Goal: Book appointment/travel/reservation

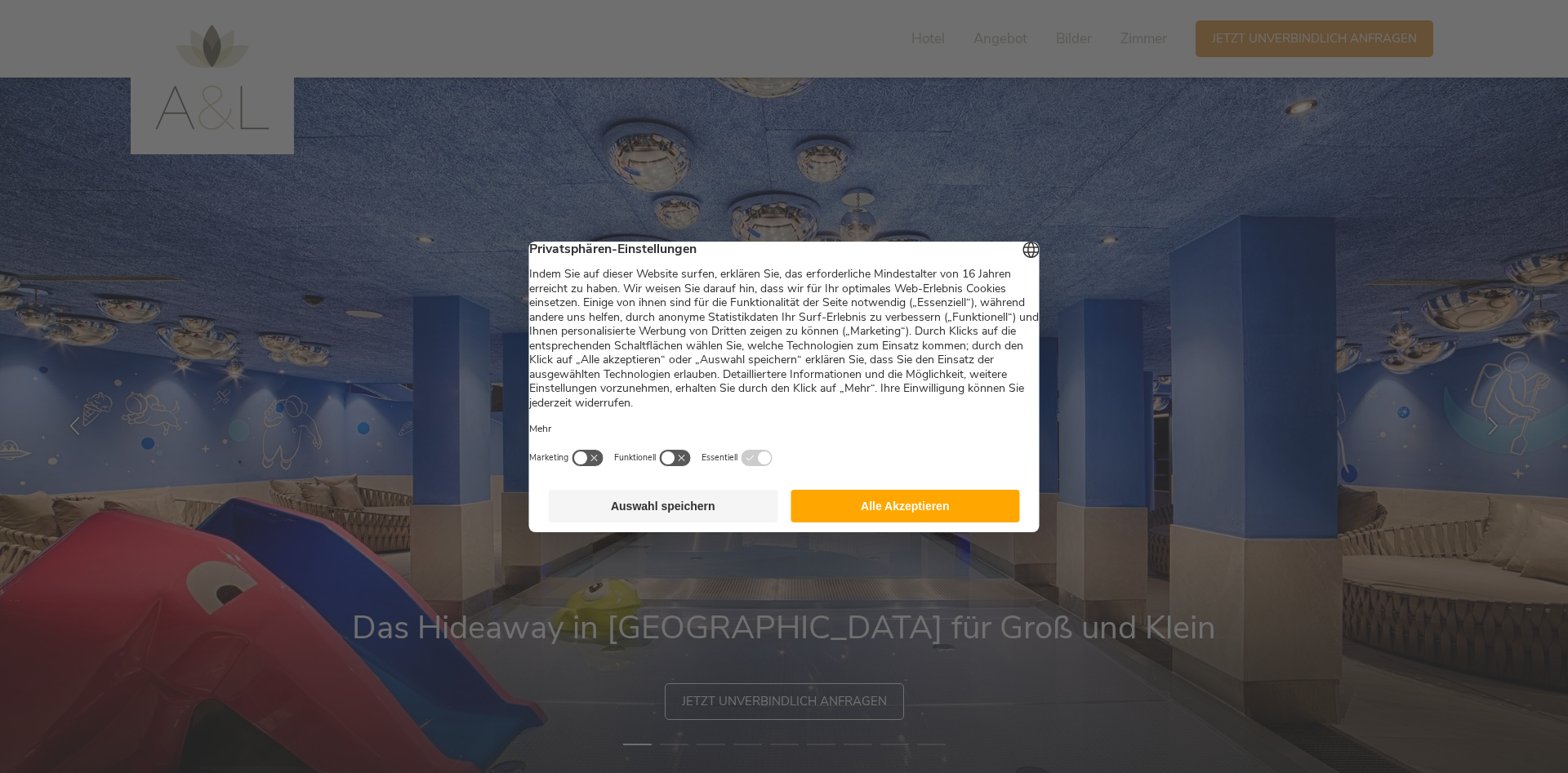
click at [892, 517] on button "Alle Akzeptieren" at bounding box center [905, 506] width 229 height 33
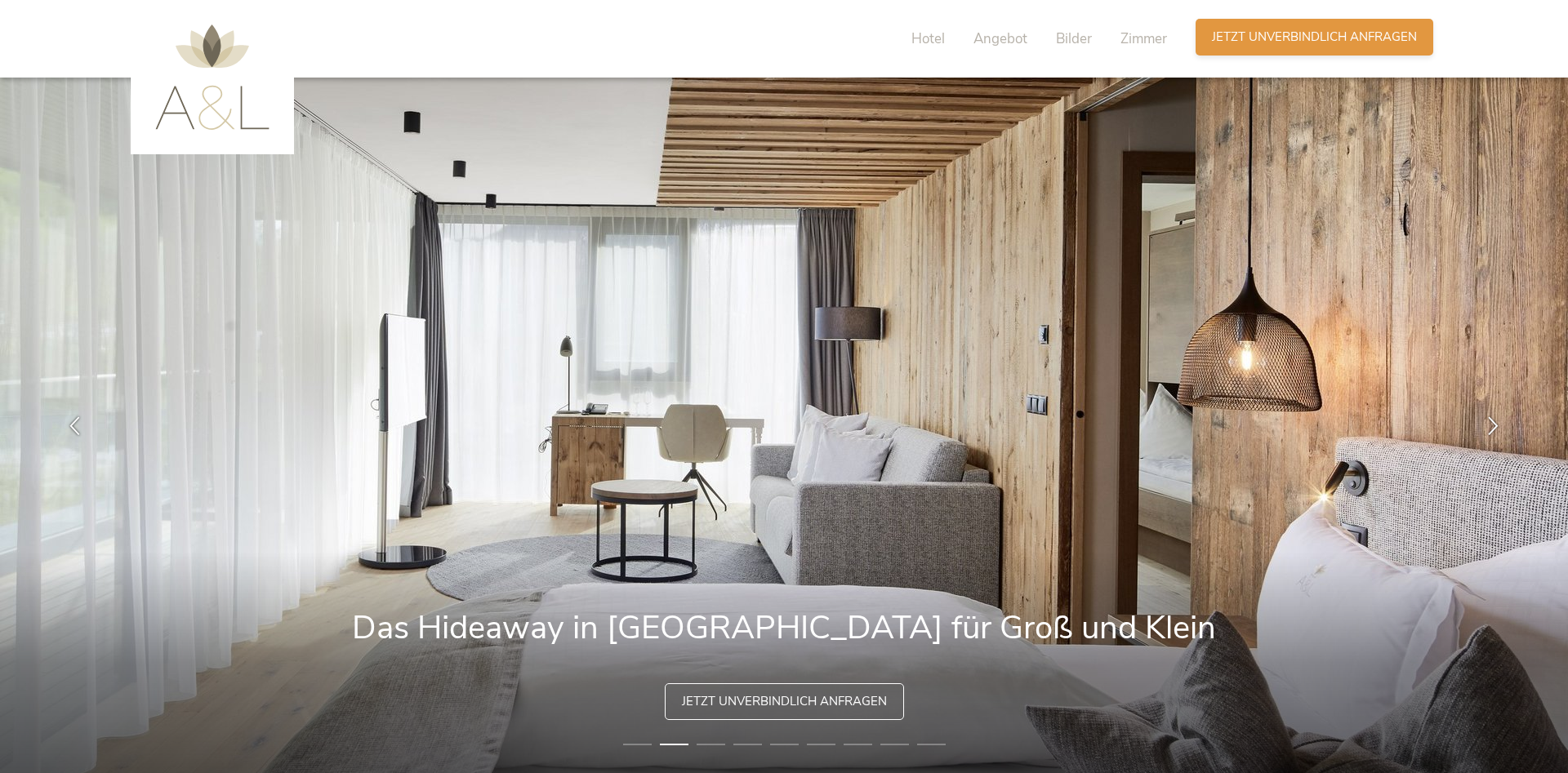
click at [1274, 35] on span "Jetzt unverbindlich anfragen" at bounding box center [1315, 37] width 205 height 17
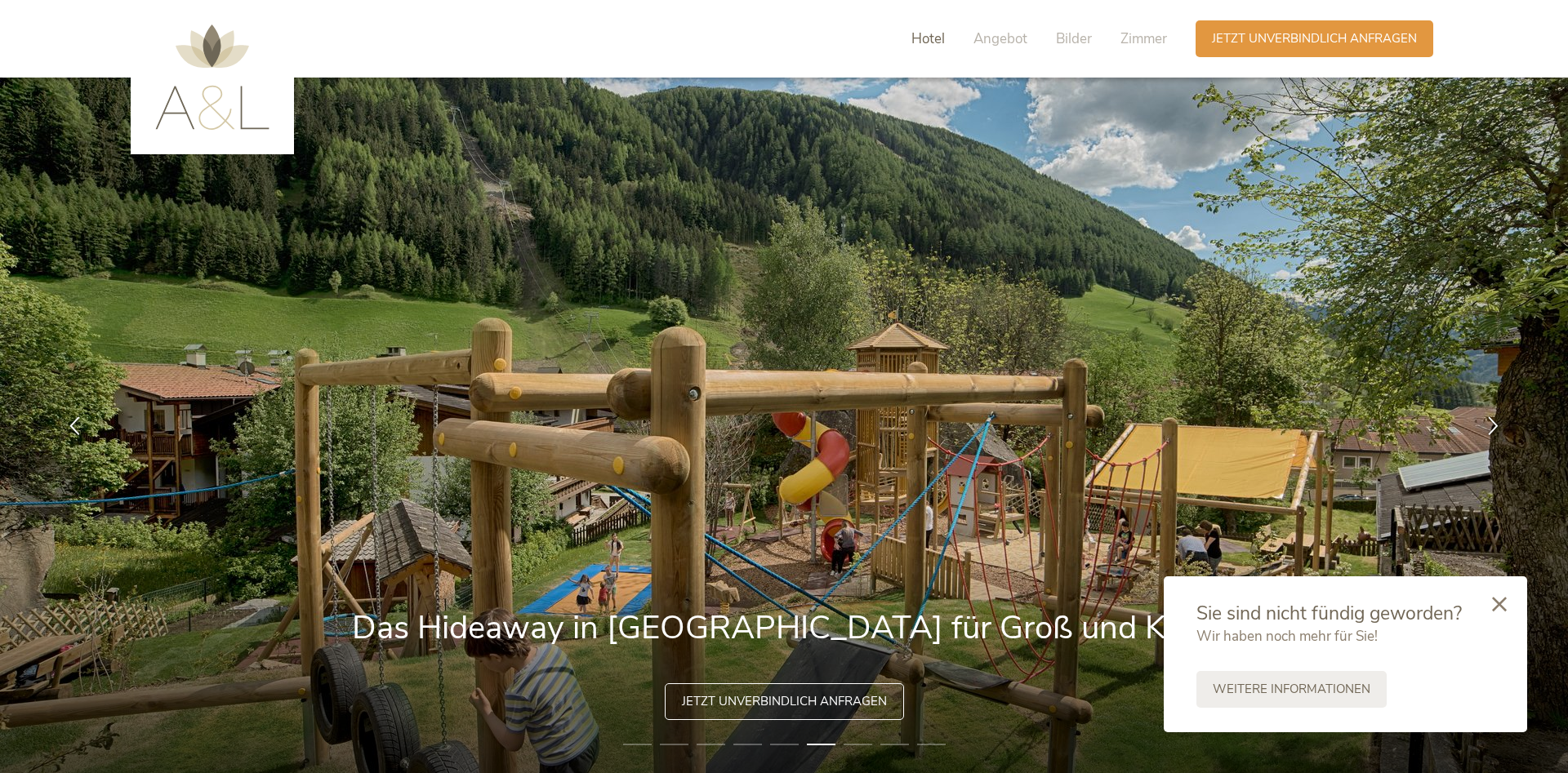
click at [921, 37] on span "Hotel" at bounding box center [928, 39] width 34 height 18
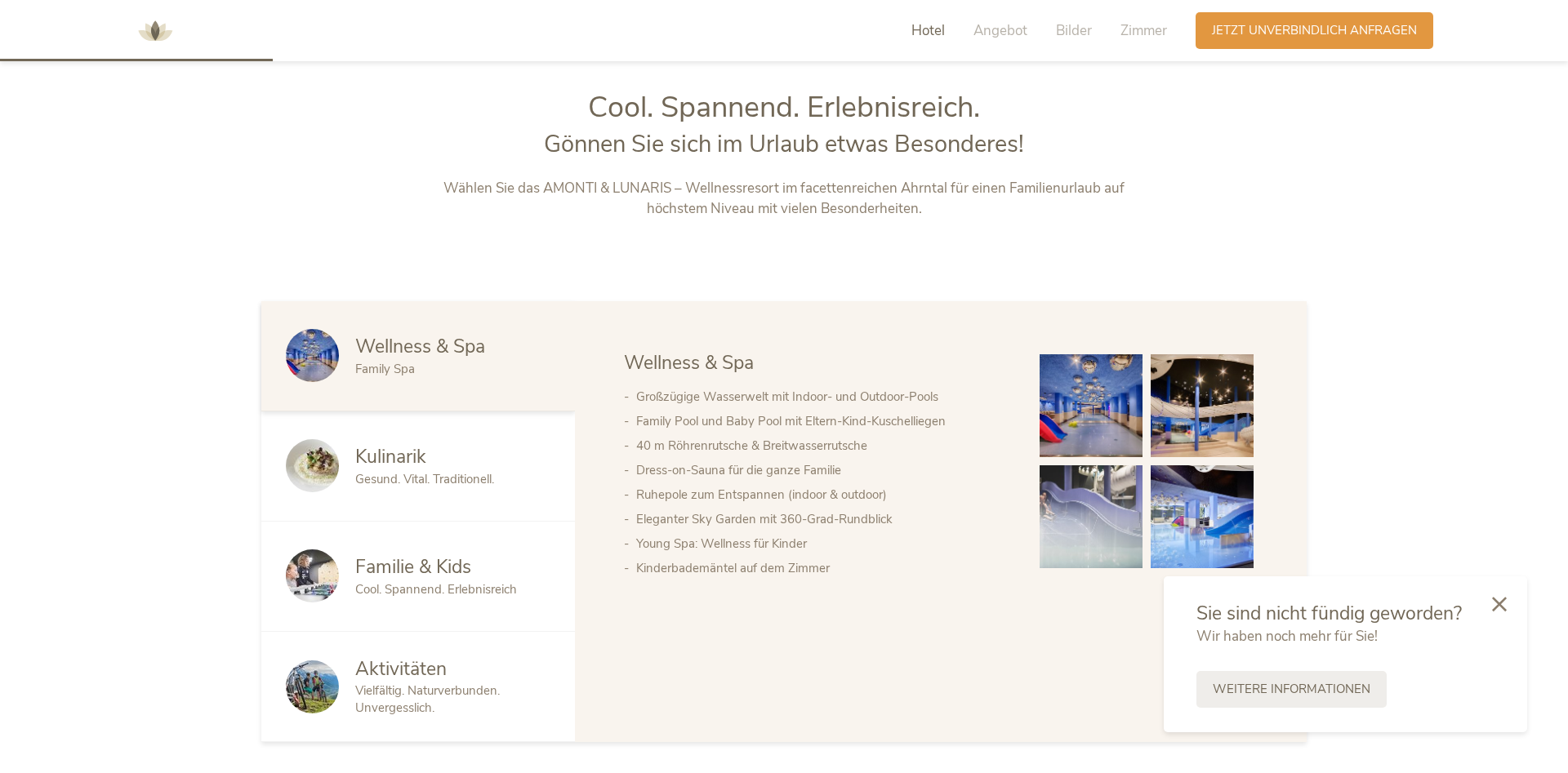
scroll to position [829, 0]
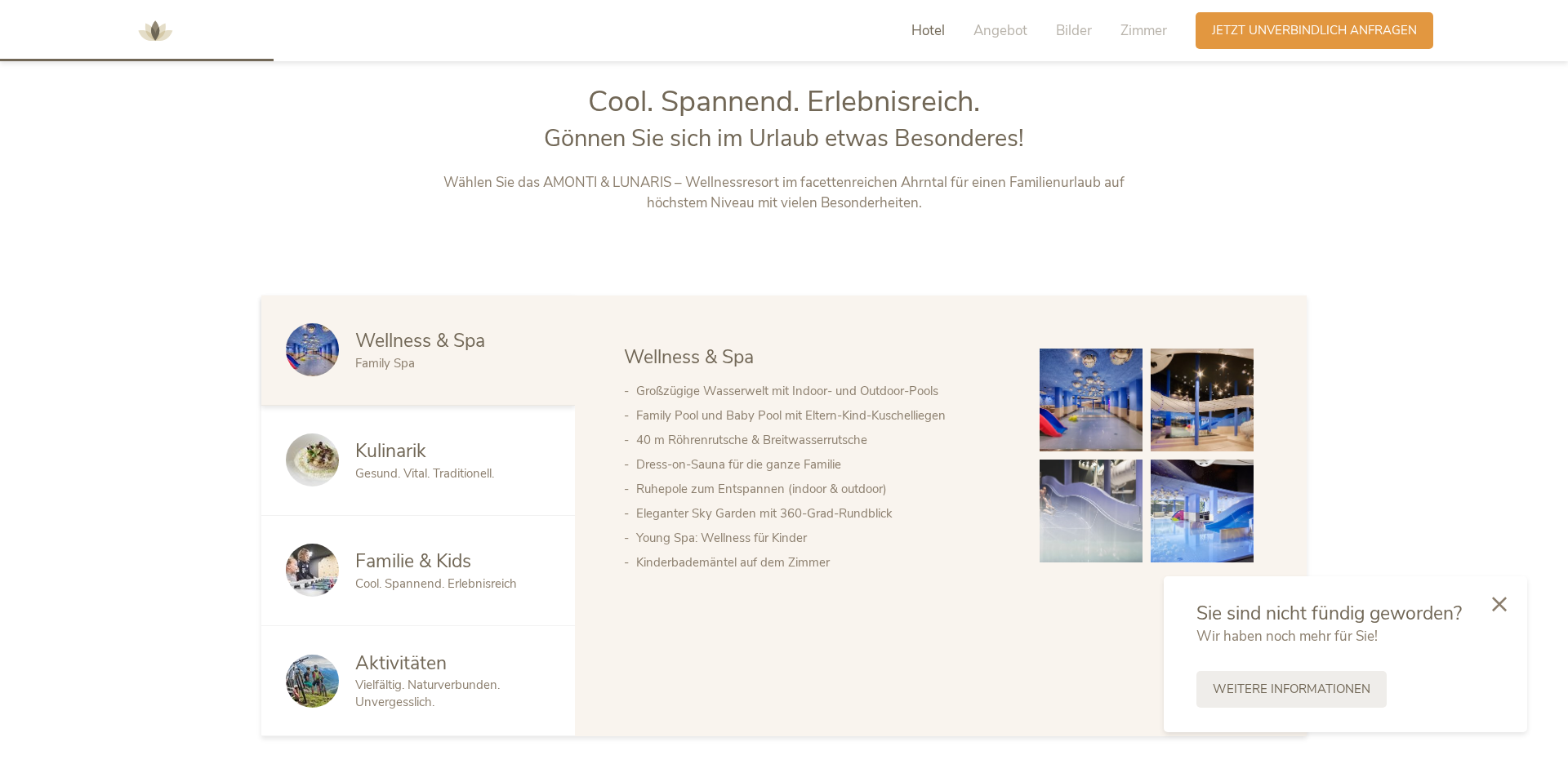
click at [401, 569] on span "Familie & Kids" at bounding box center [413, 561] width 116 height 25
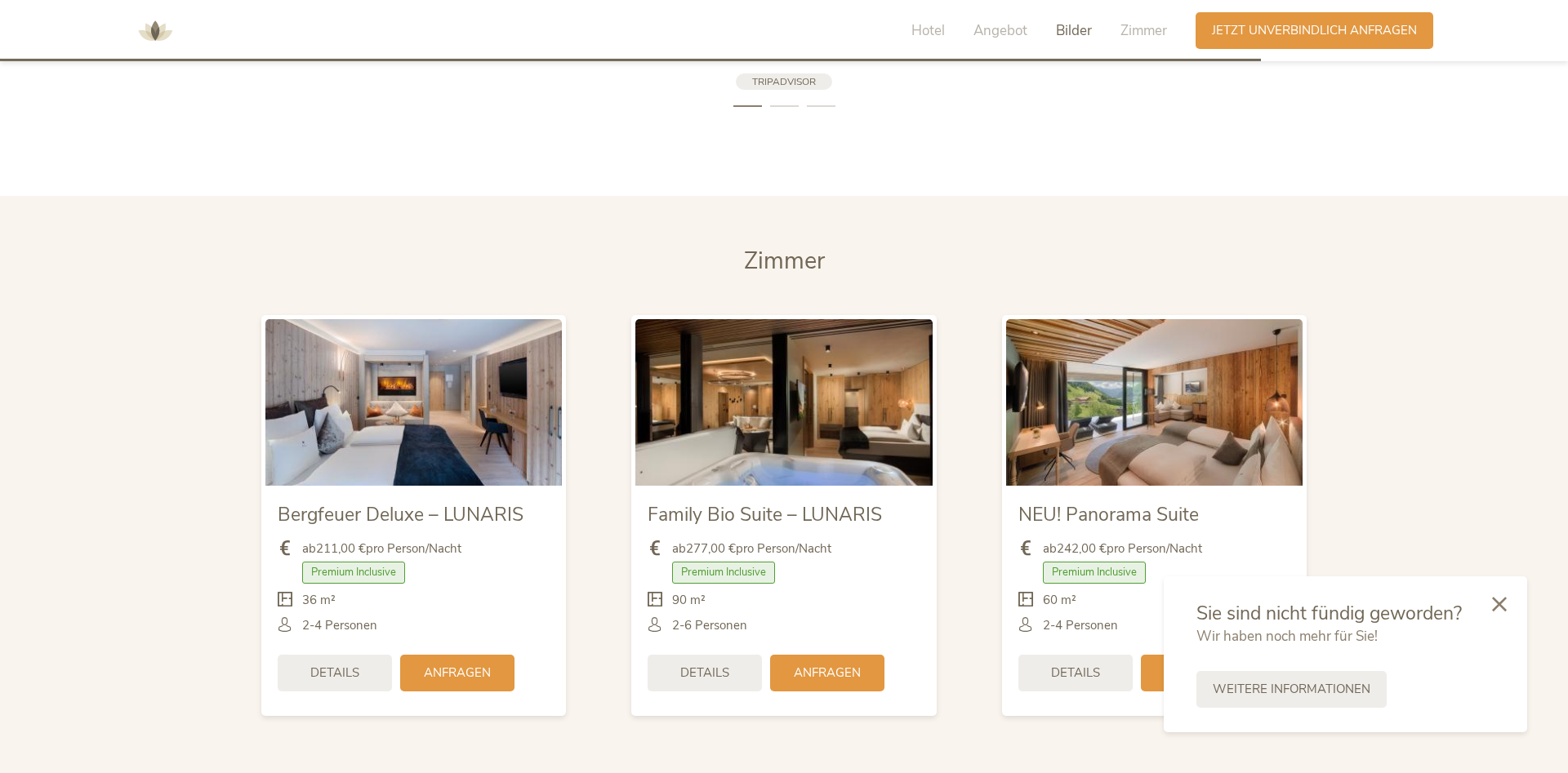
scroll to position [3827, 0]
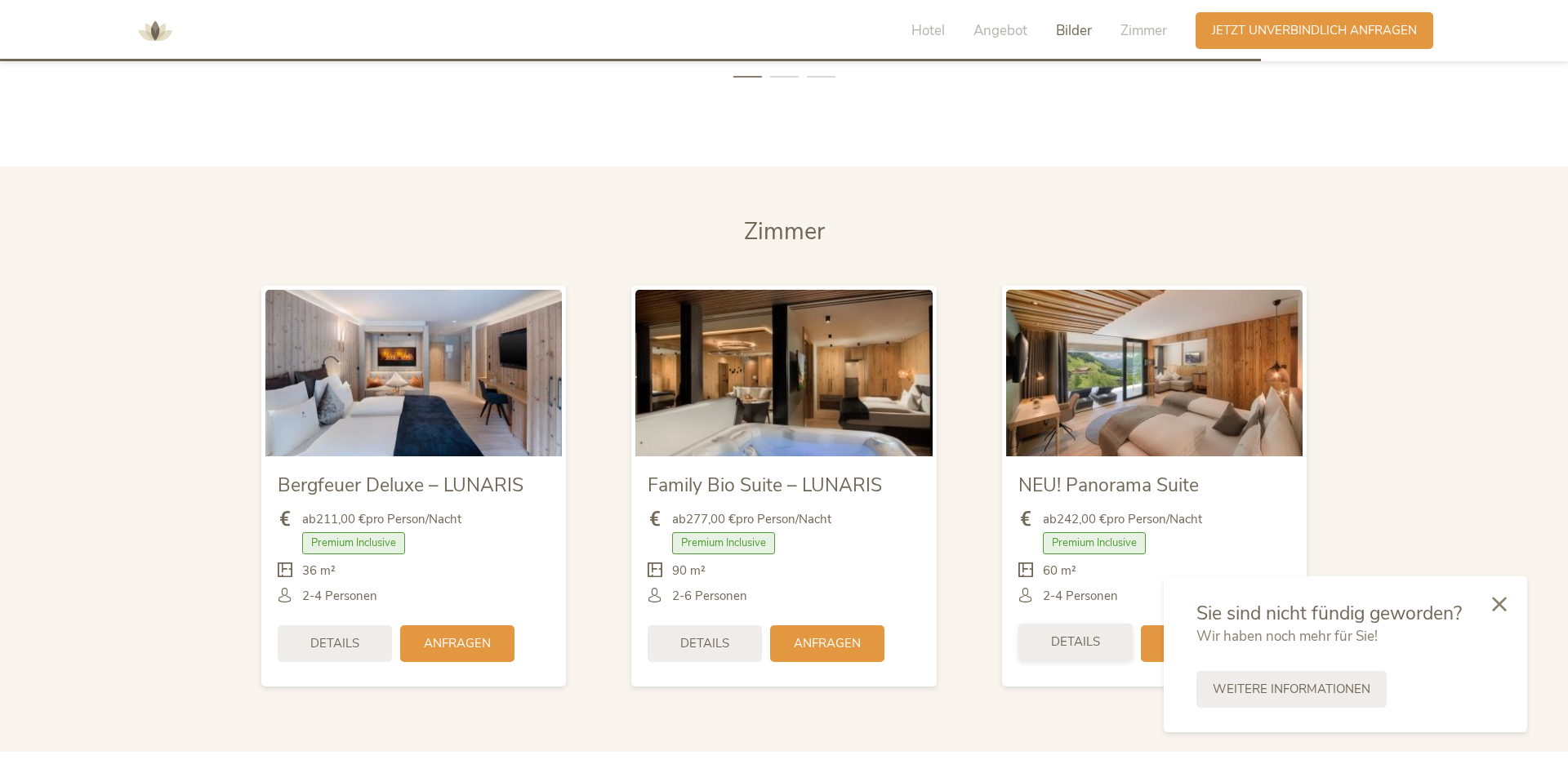
click at [1079, 634] on span "Details" at bounding box center [1075, 642] width 49 height 17
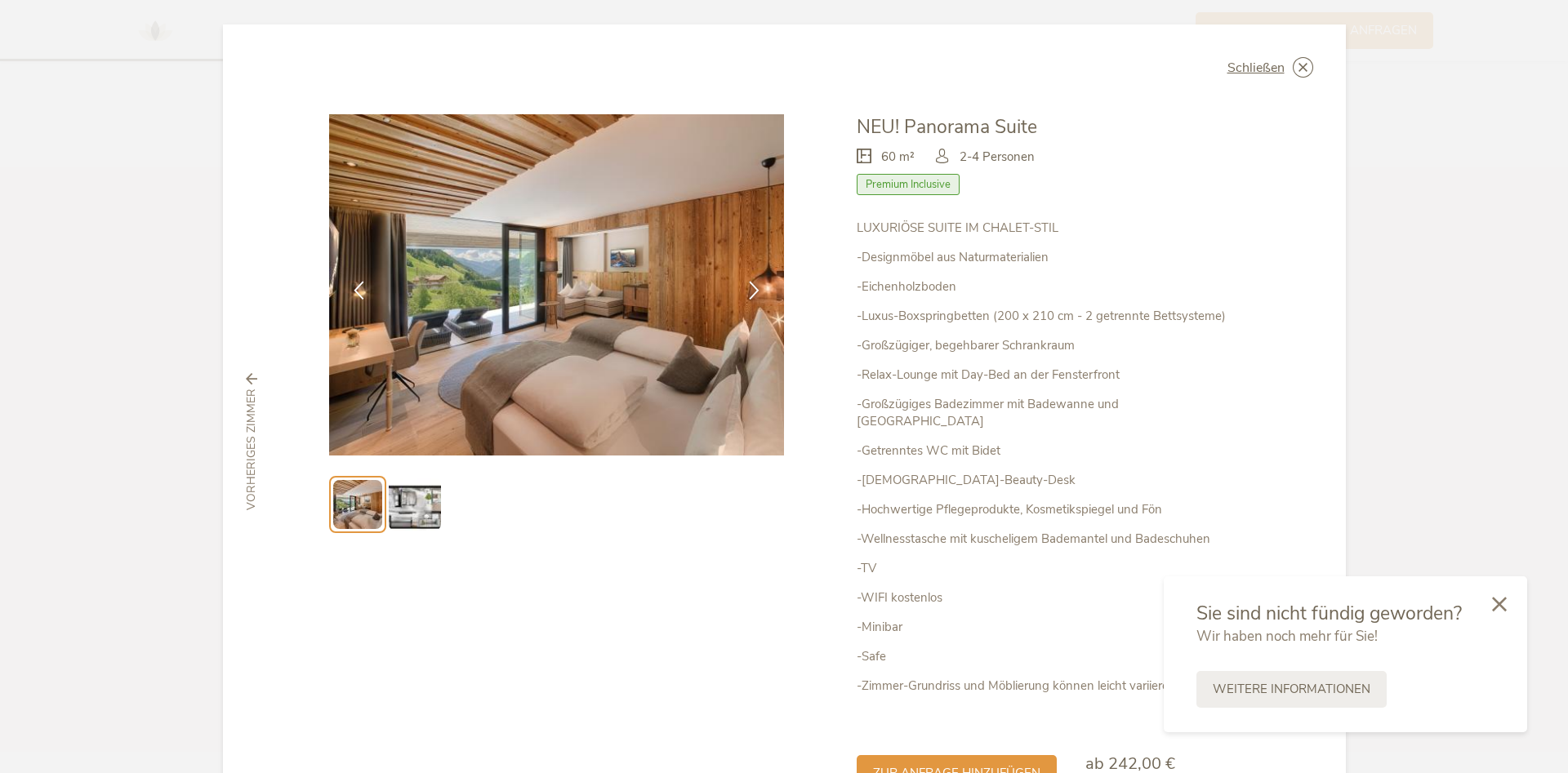
click at [400, 522] on img at bounding box center [415, 504] width 52 height 52
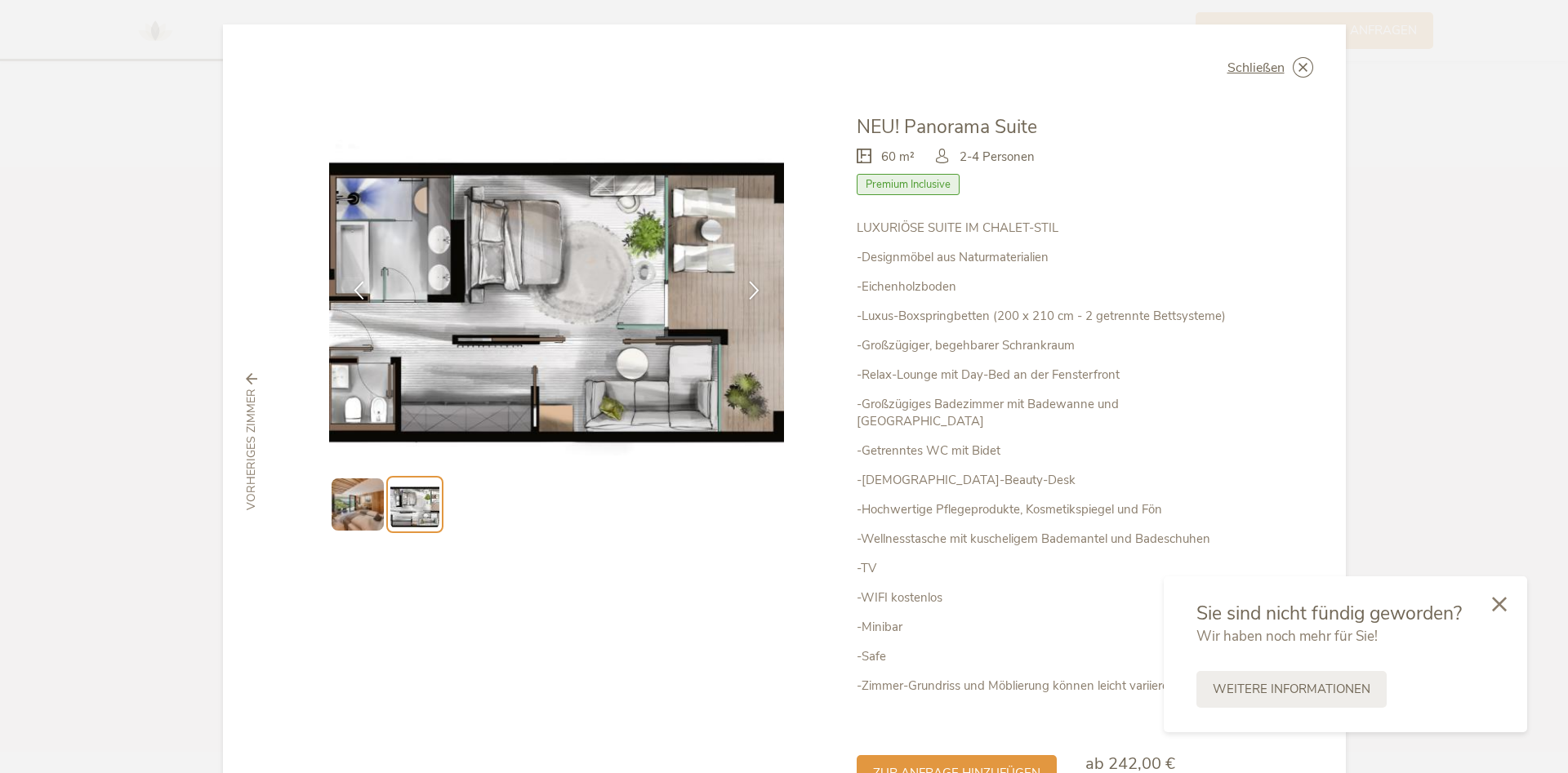
click at [373, 514] on img at bounding box center [358, 504] width 52 height 52
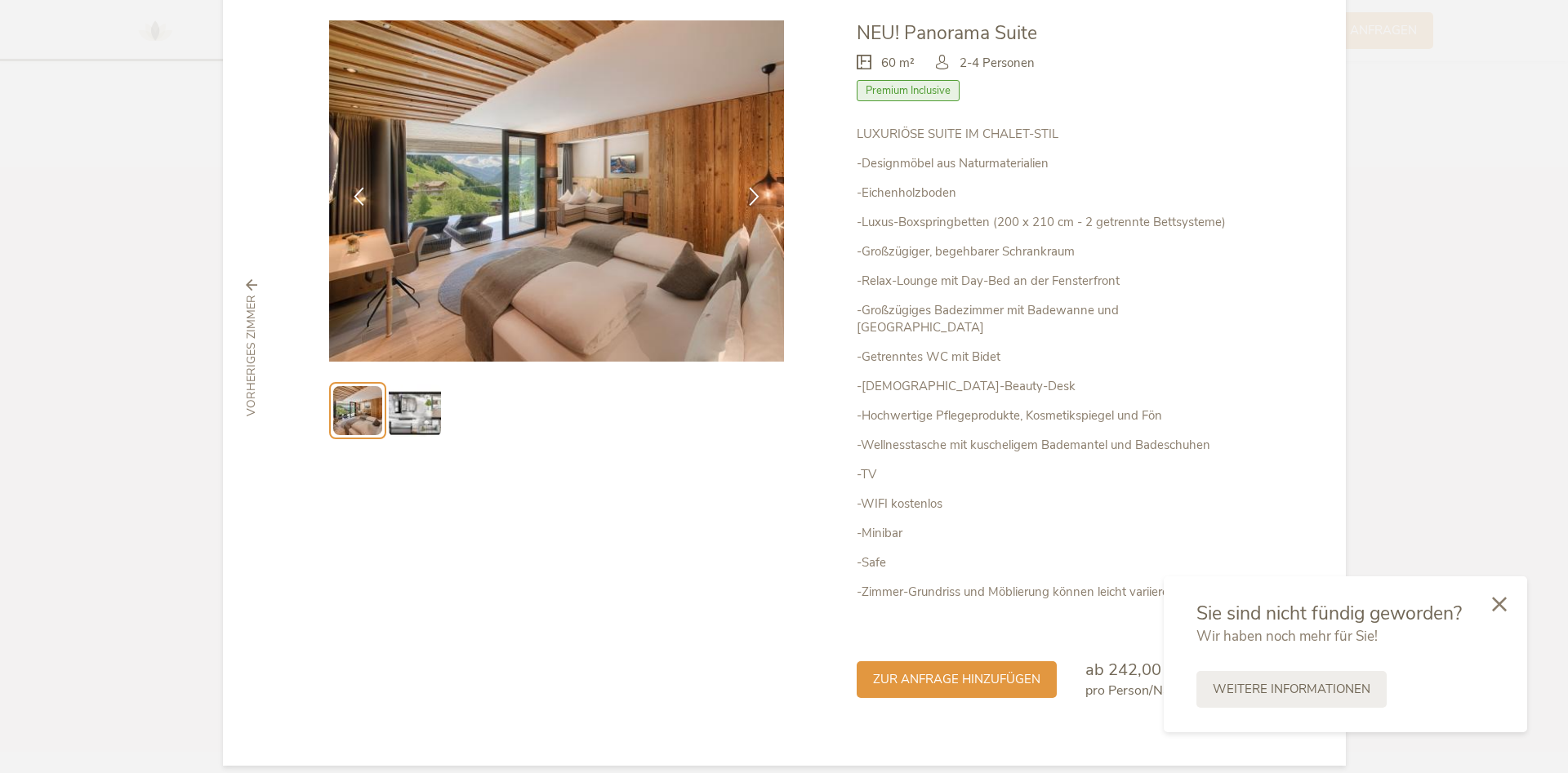
scroll to position [0, 0]
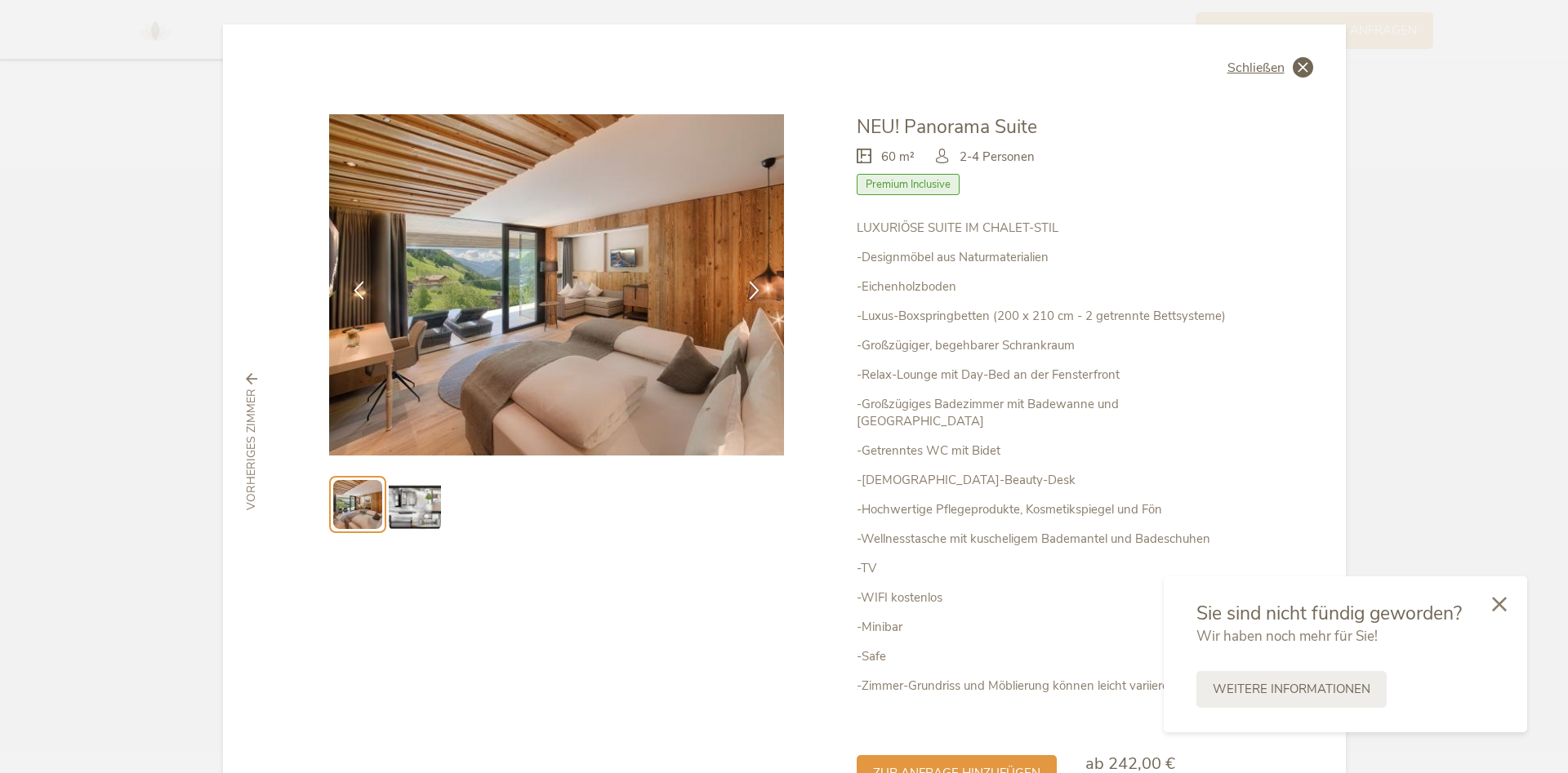
click at [1301, 60] on icon at bounding box center [1303, 67] width 20 height 20
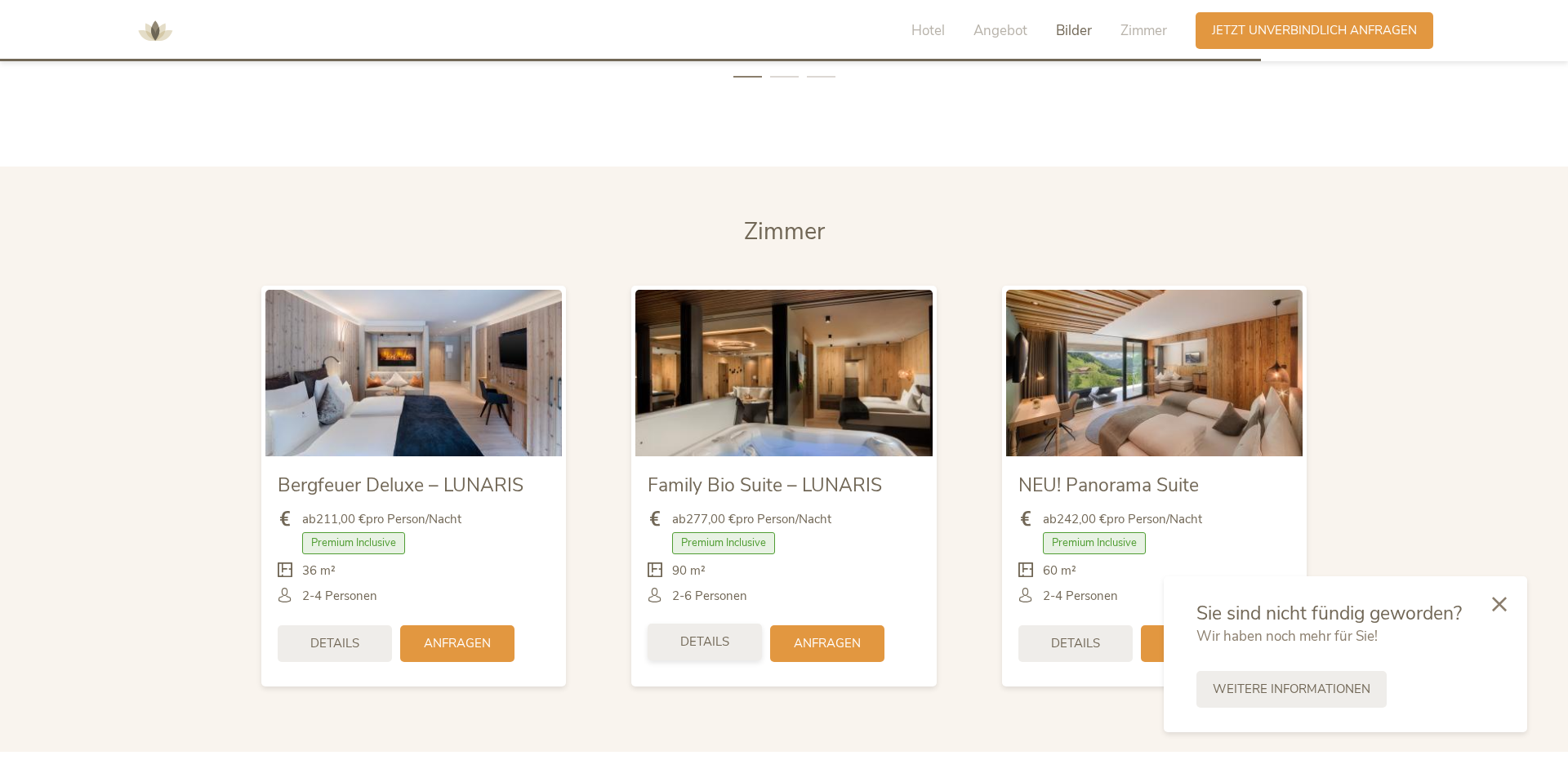
click at [709, 634] on span "Details" at bounding box center [704, 642] width 49 height 17
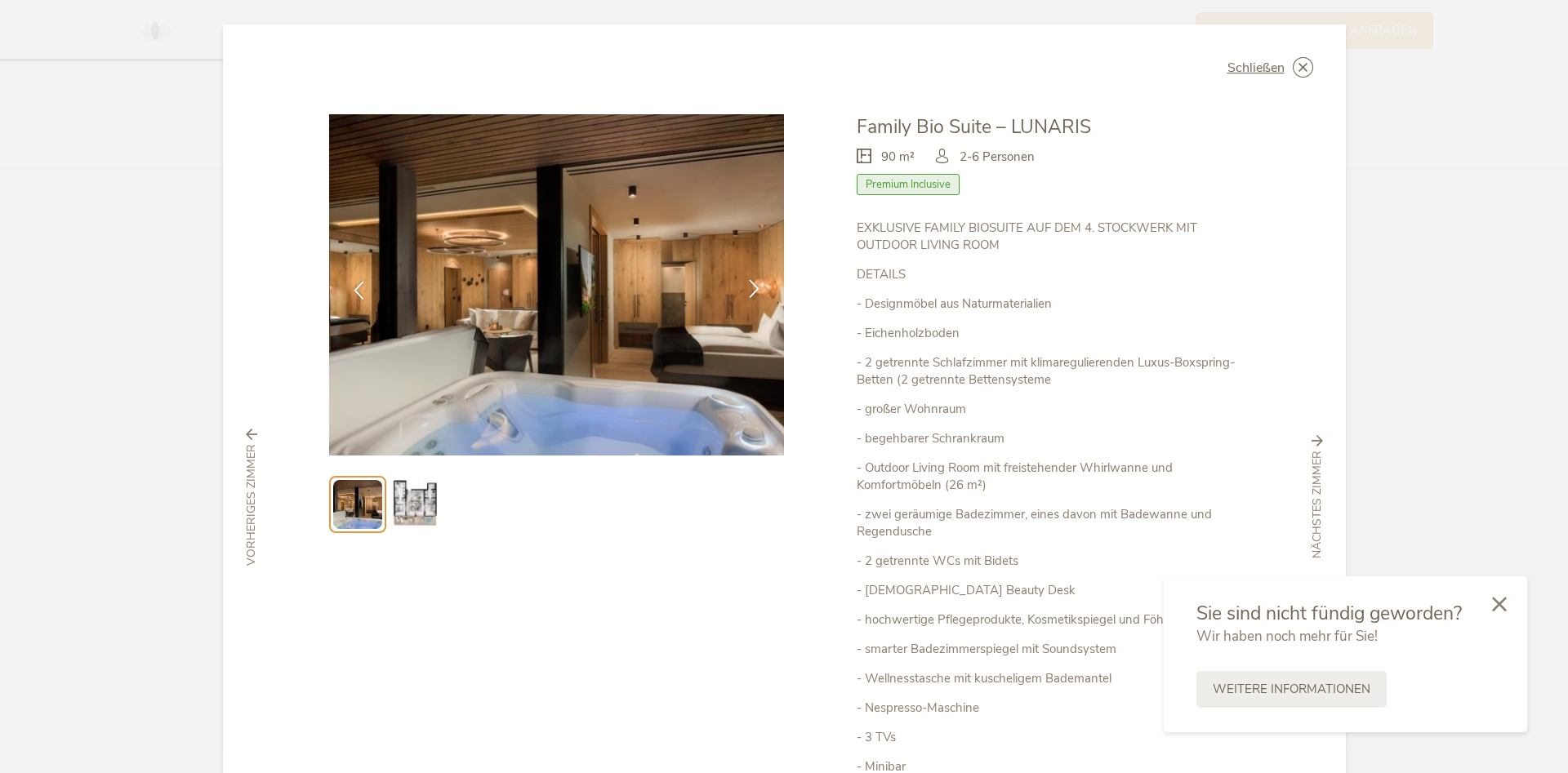
click at [753, 284] on icon at bounding box center [754, 289] width 18 height 18
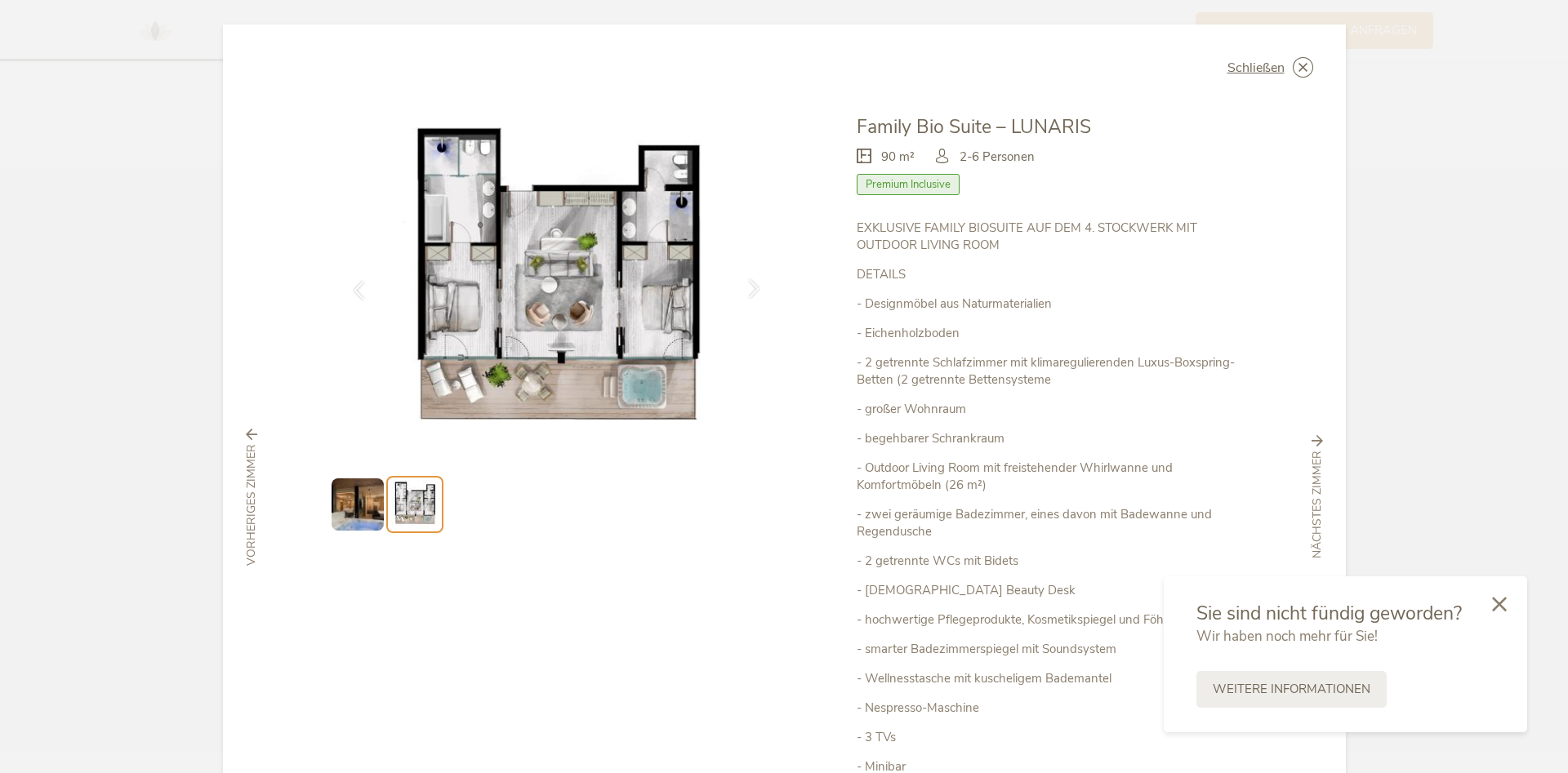
click at [753, 284] on icon at bounding box center [754, 289] width 18 height 18
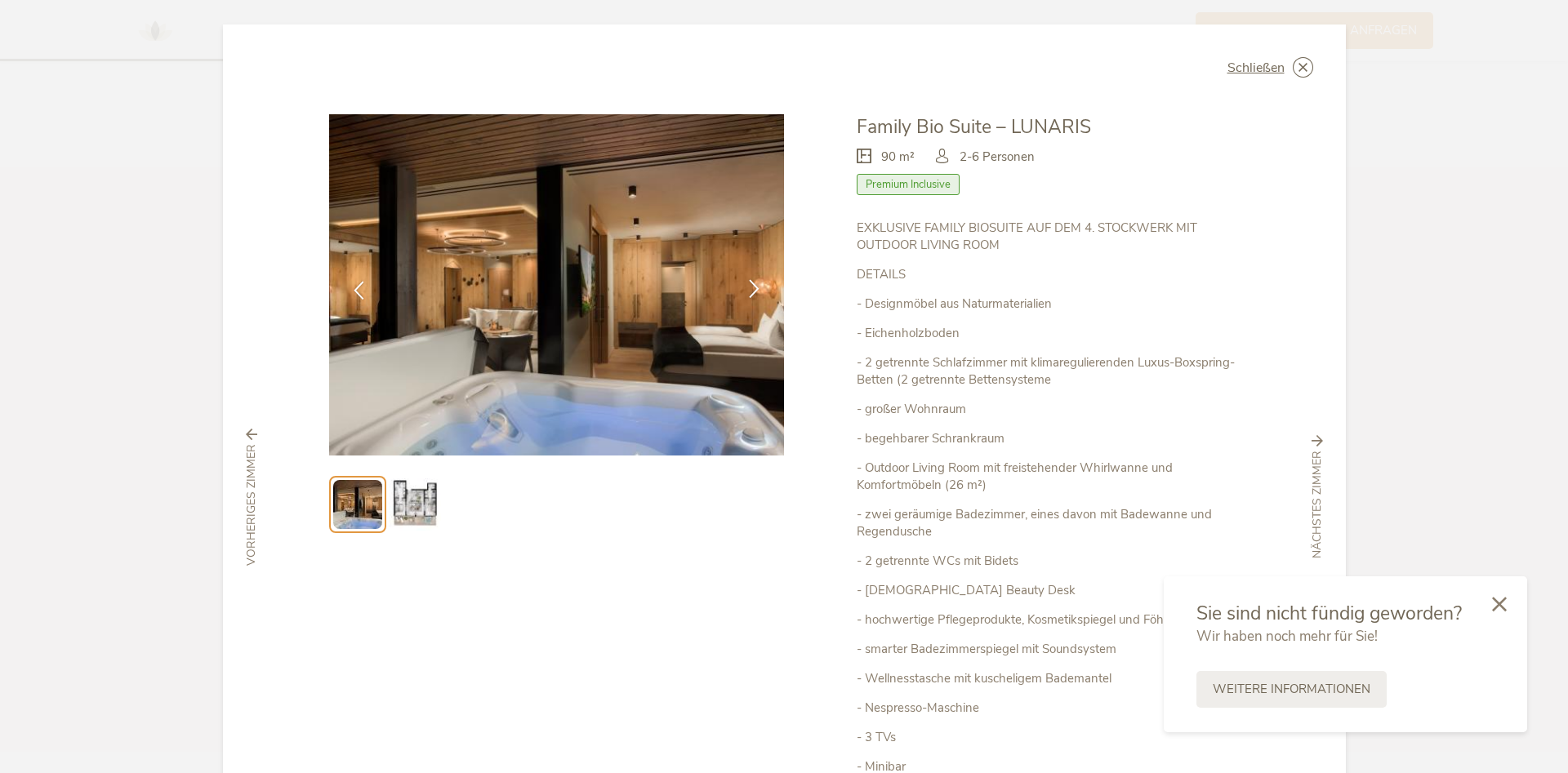
click at [753, 284] on icon at bounding box center [754, 289] width 18 height 18
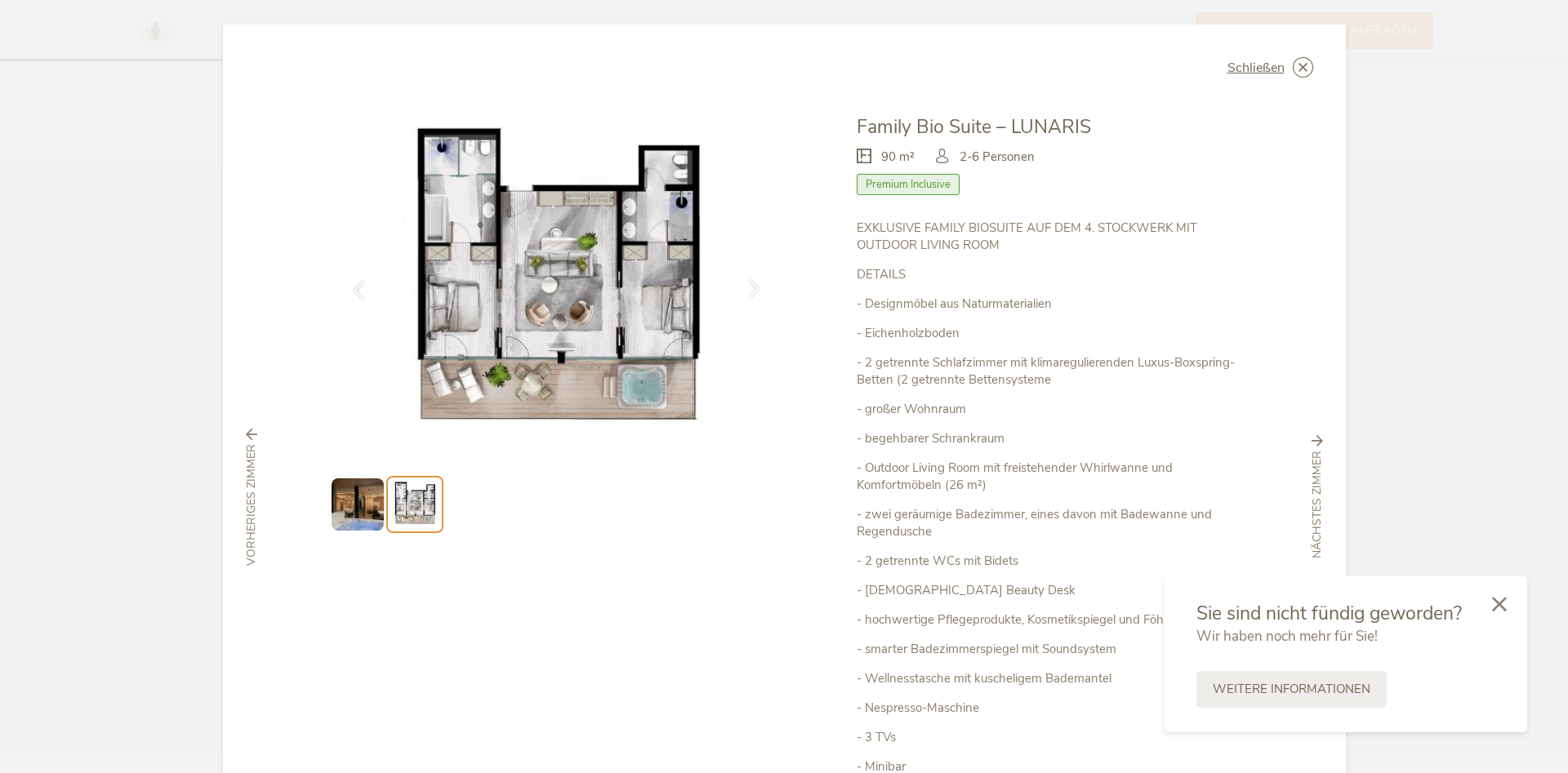
click at [753, 284] on icon at bounding box center [754, 289] width 18 height 18
click at [1317, 66] on div "Schließen Family Bio Suite – LUNARIS 90 m² Premium Inclusive" at bounding box center [785, 497] width 1123 height 945
click at [1302, 69] on icon at bounding box center [1303, 67] width 20 height 20
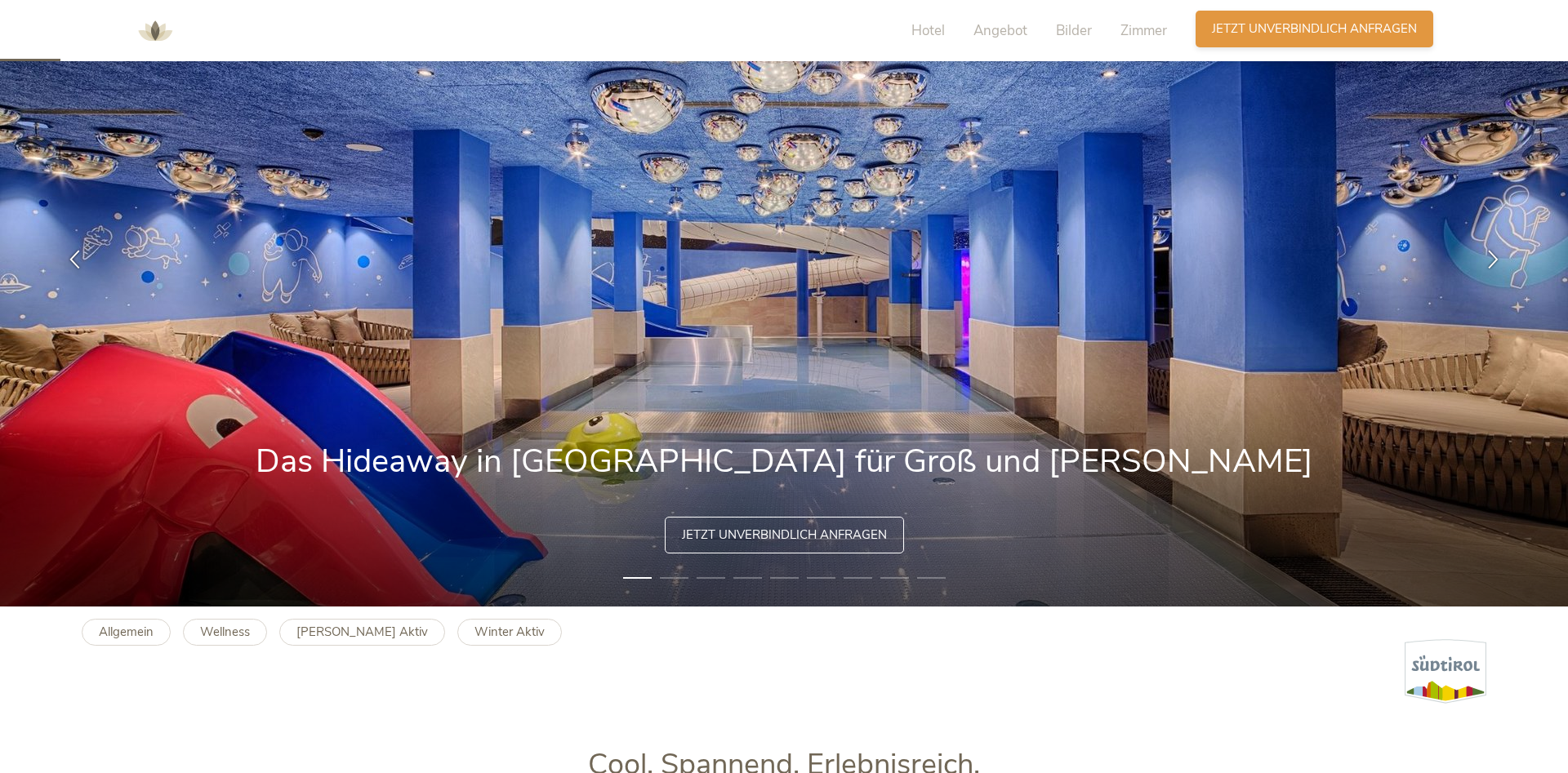
click at [1299, 39] on div "Anfragen Jetzt unverbindlich anfragen" at bounding box center [1314, 29] width 238 height 37
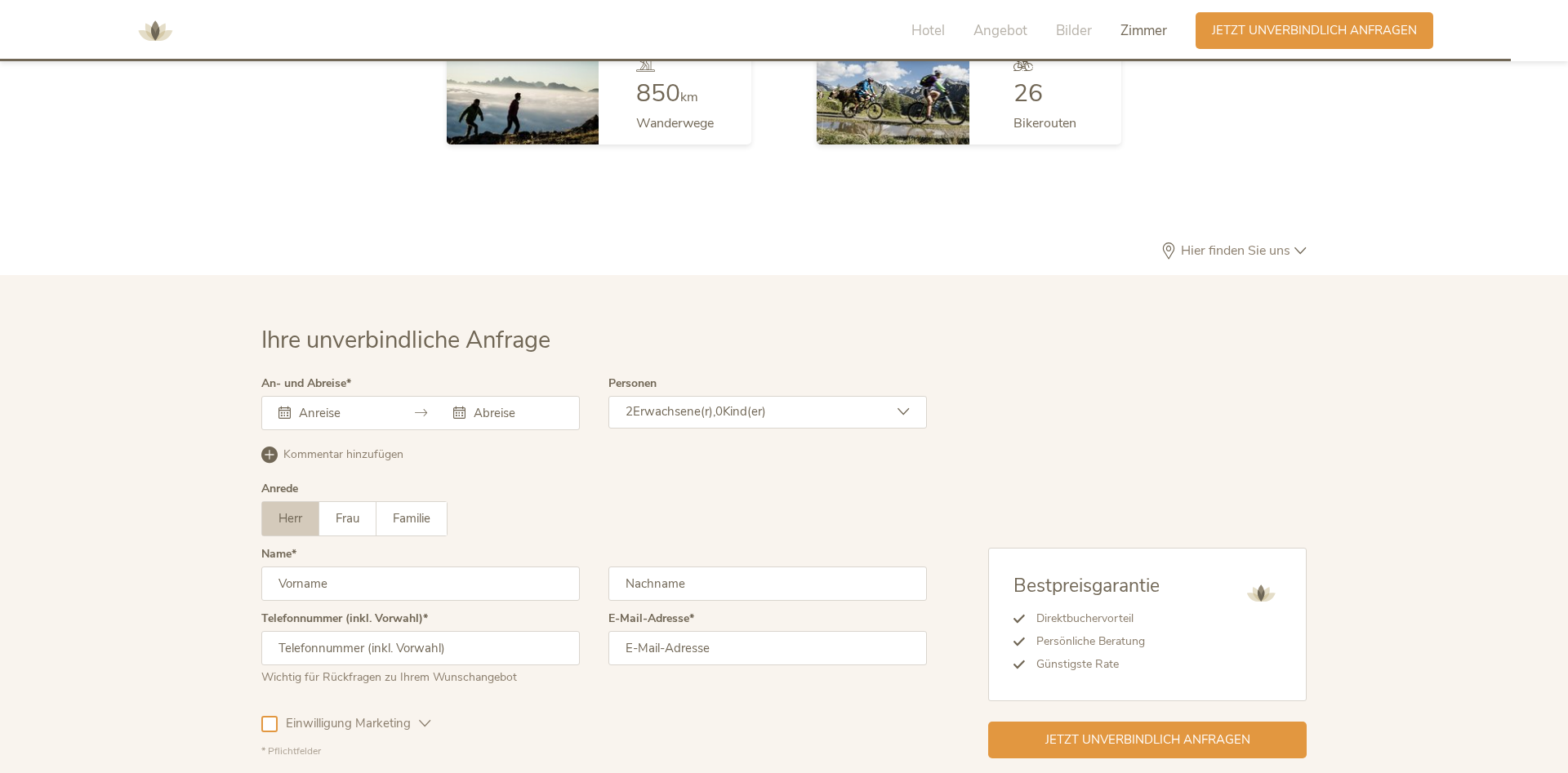
scroll to position [4759, 0]
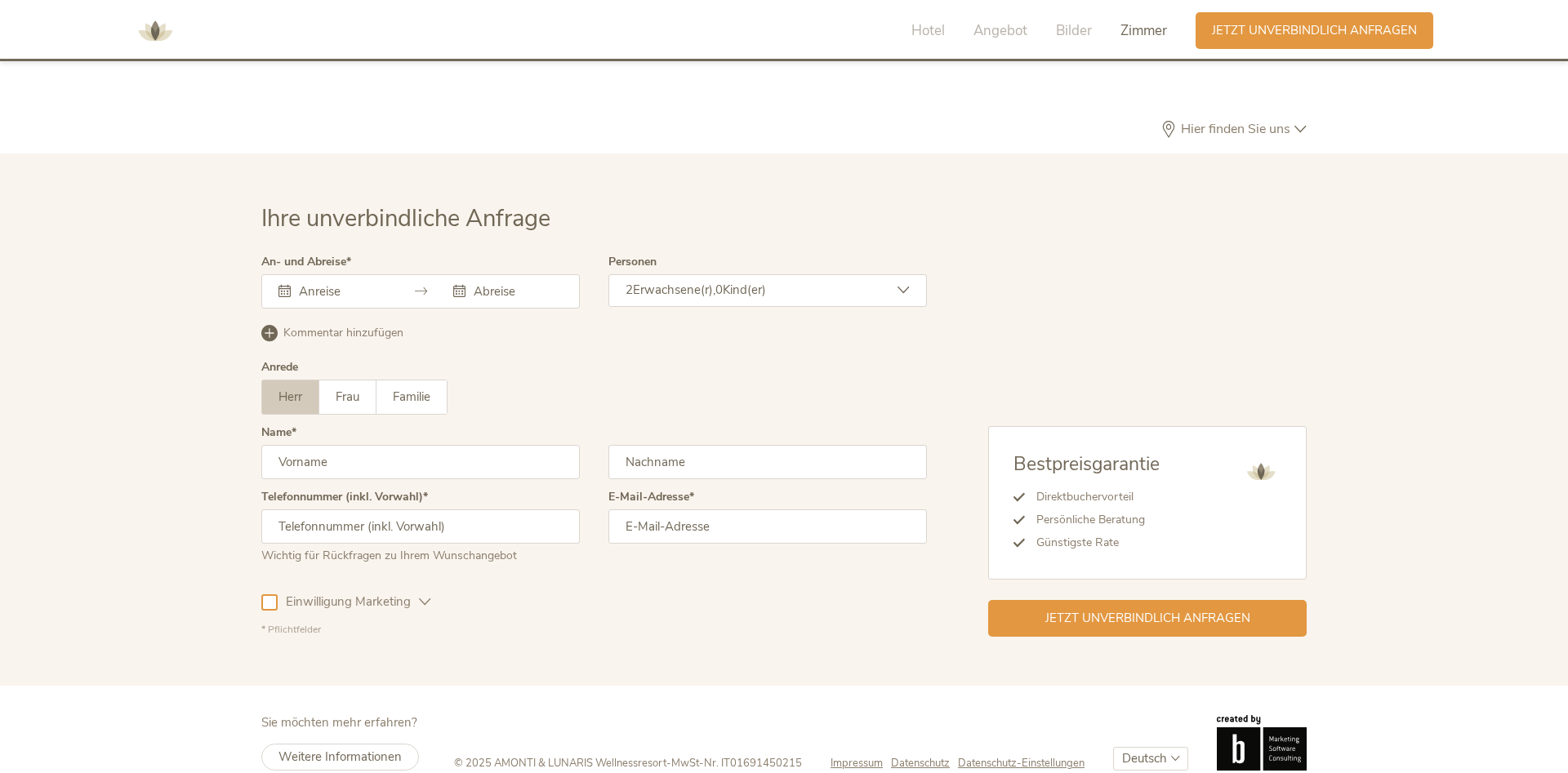
click at [336, 274] on div at bounding box center [420, 291] width 318 height 34
click at [333, 284] on input "text" at bounding box center [341, 291] width 93 height 16
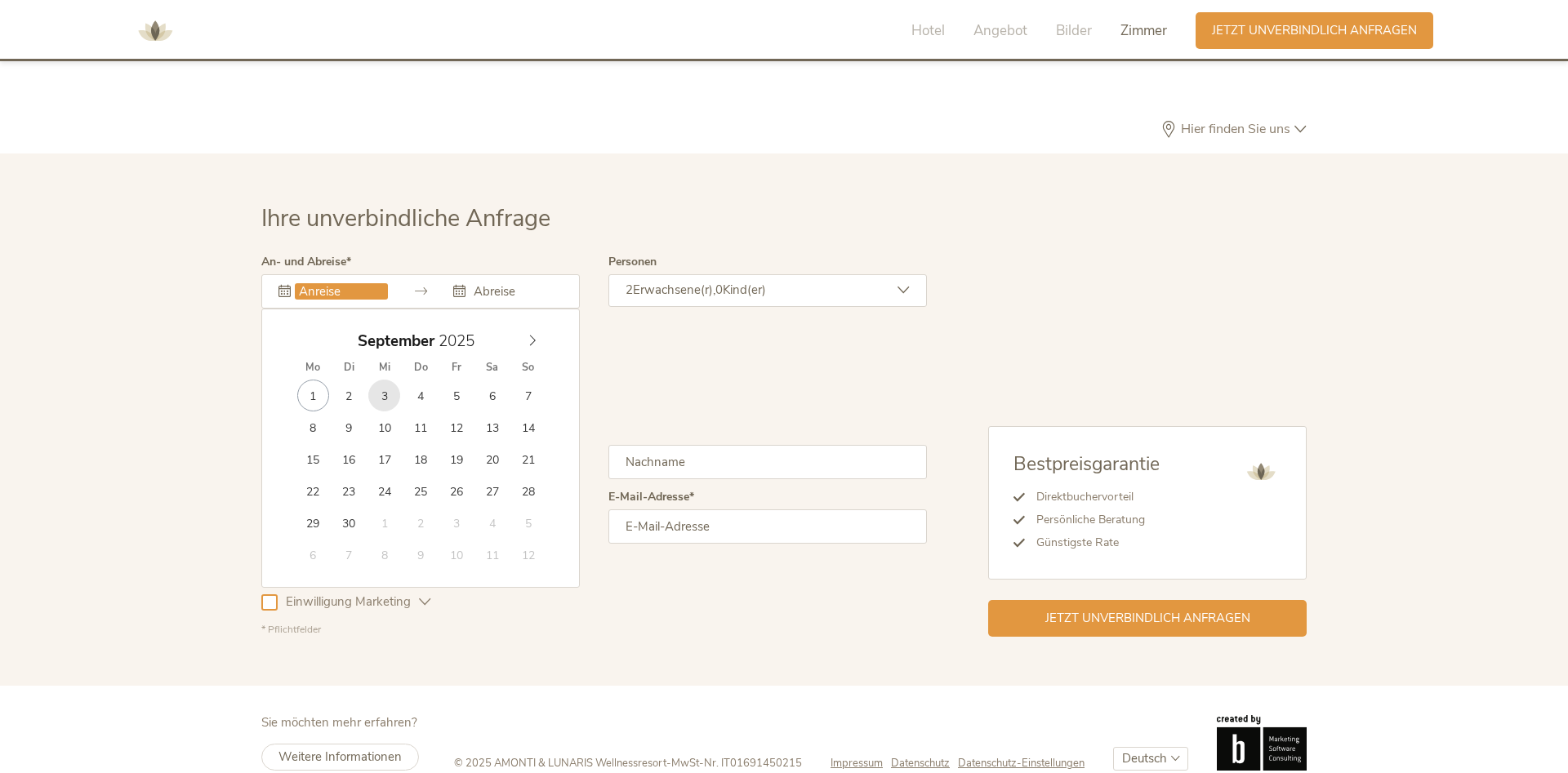
type input "[DATE]"
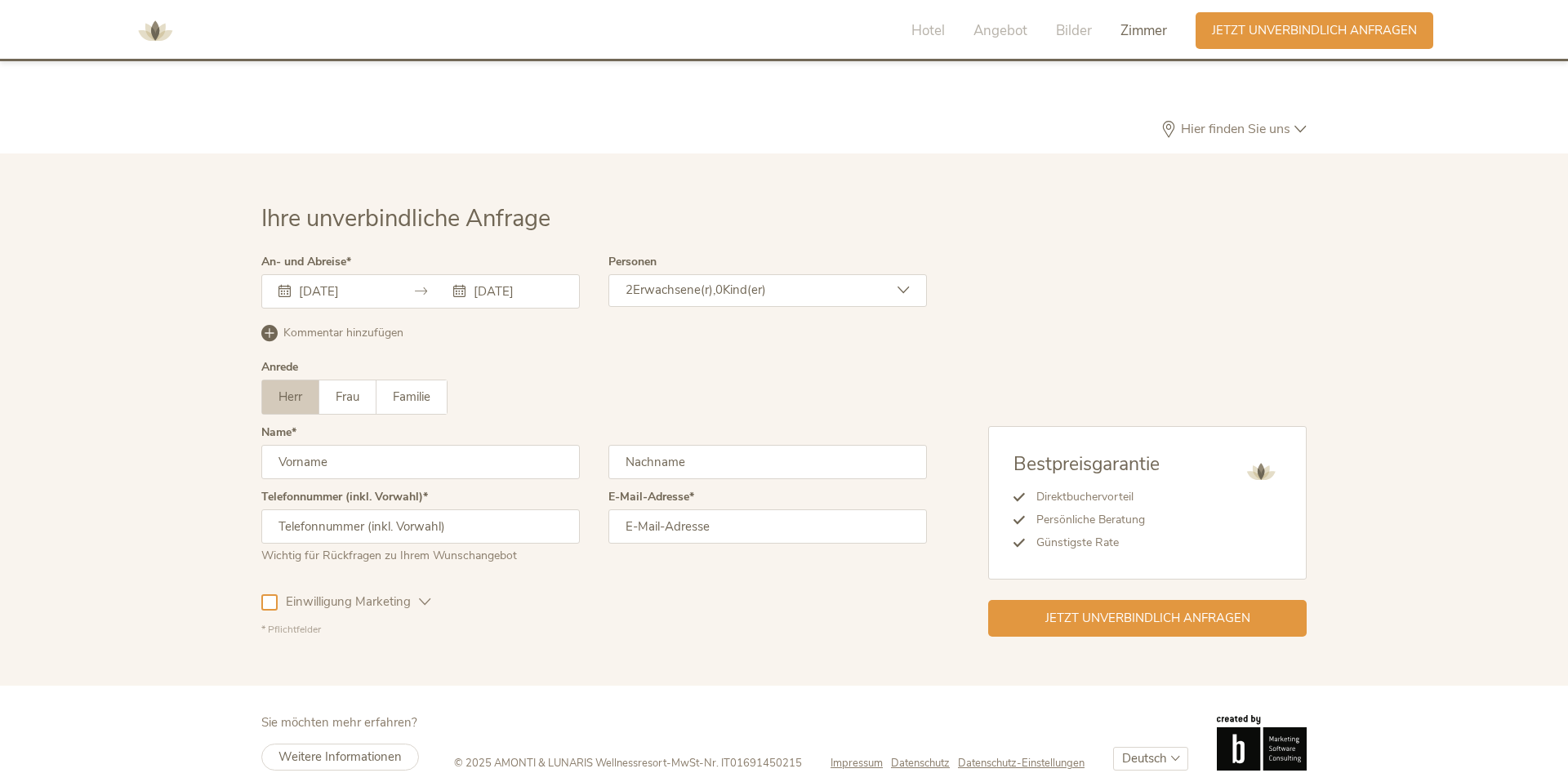
click at [844, 274] on div "2 Erwachsene(r), 0 Kind(er)" at bounding box center [767, 290] width 318 height 33
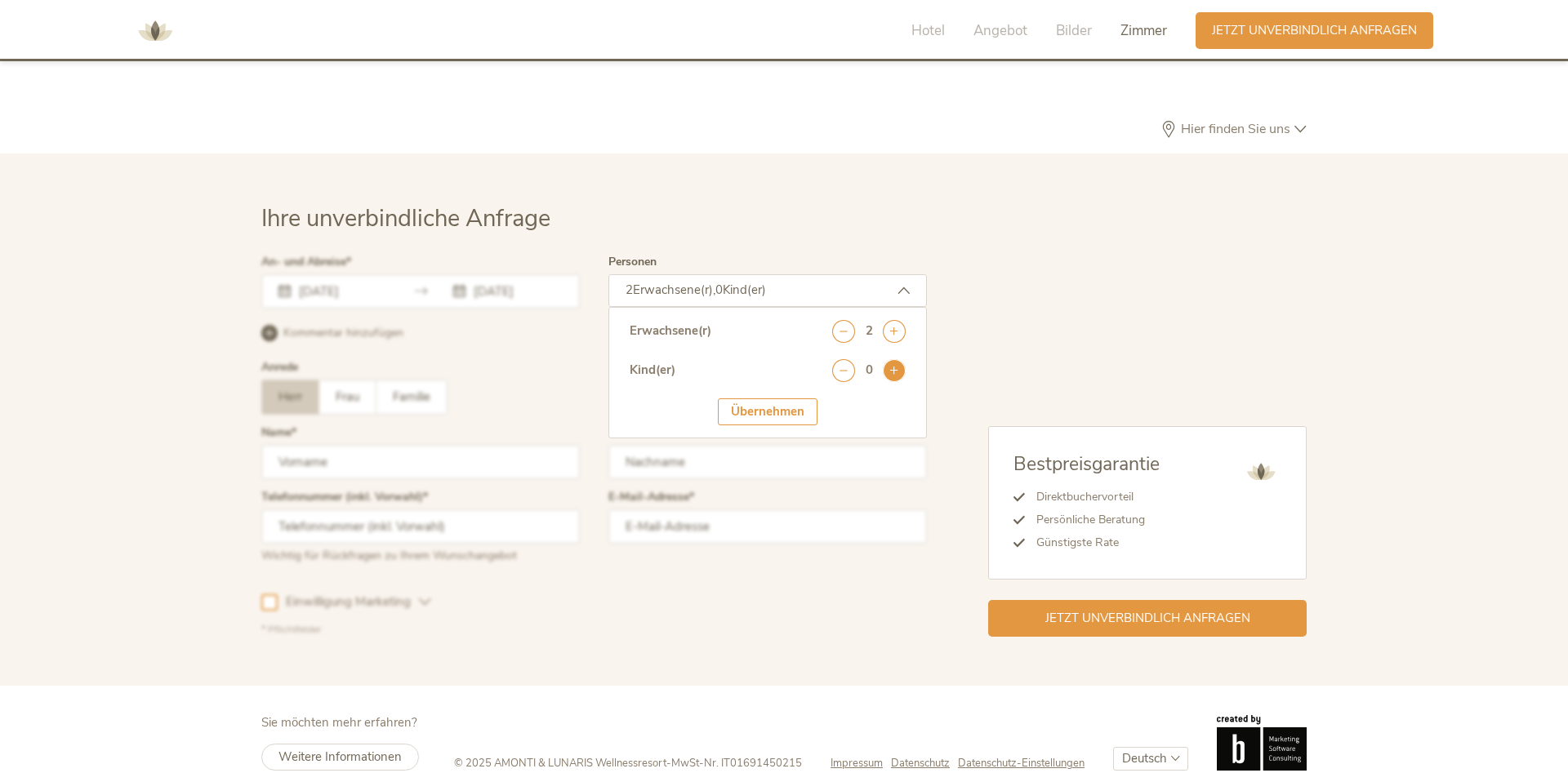
click at [900, 359] on icon at bounding box center [894, 370] width 23 height 23
click at [832, 402] on select "wählen 0 1 2 3 4 5 6 7 8 9 10 11 12 13 14 15 16 17" at bounding box center [869, 415] width 74 height 27
select select "10"
click option "10" at bounding box center [0, 0] width 0 height 0
click at [757, 449] on div "Übernehmen" at bounding box center [767, 462] width 100 height 27
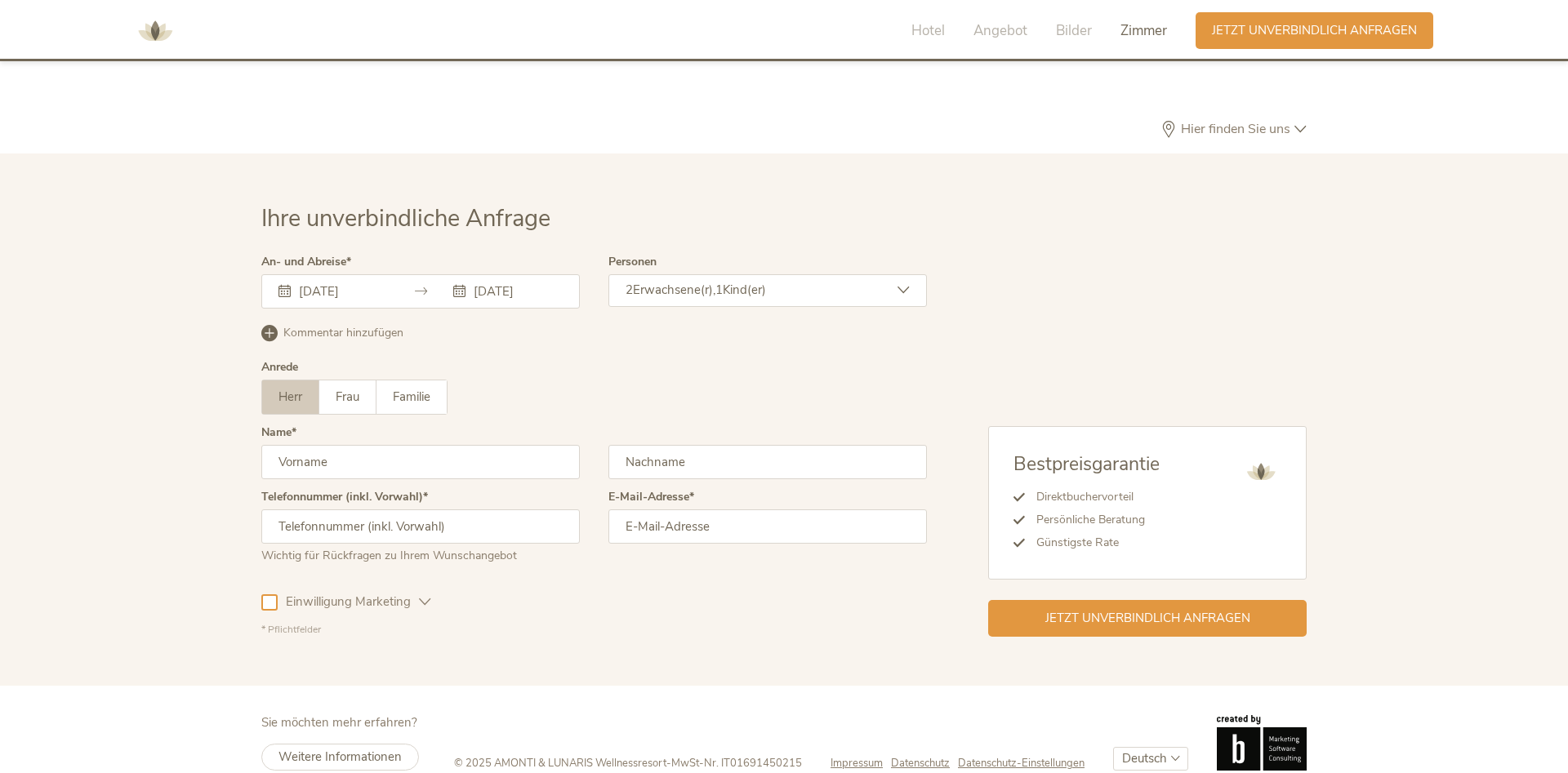
click at [323, 449] on input "text" at bounding box center [420, 462] width 318 height 34
type input "[PERSON_NAME]"
click at [673, 445] on input "text" at bounding box center [767, 462] width 318 height 34
type input "Lommer"
click at [733, 509] on input "email" at bounding box center [767, 526] width 318 height 34
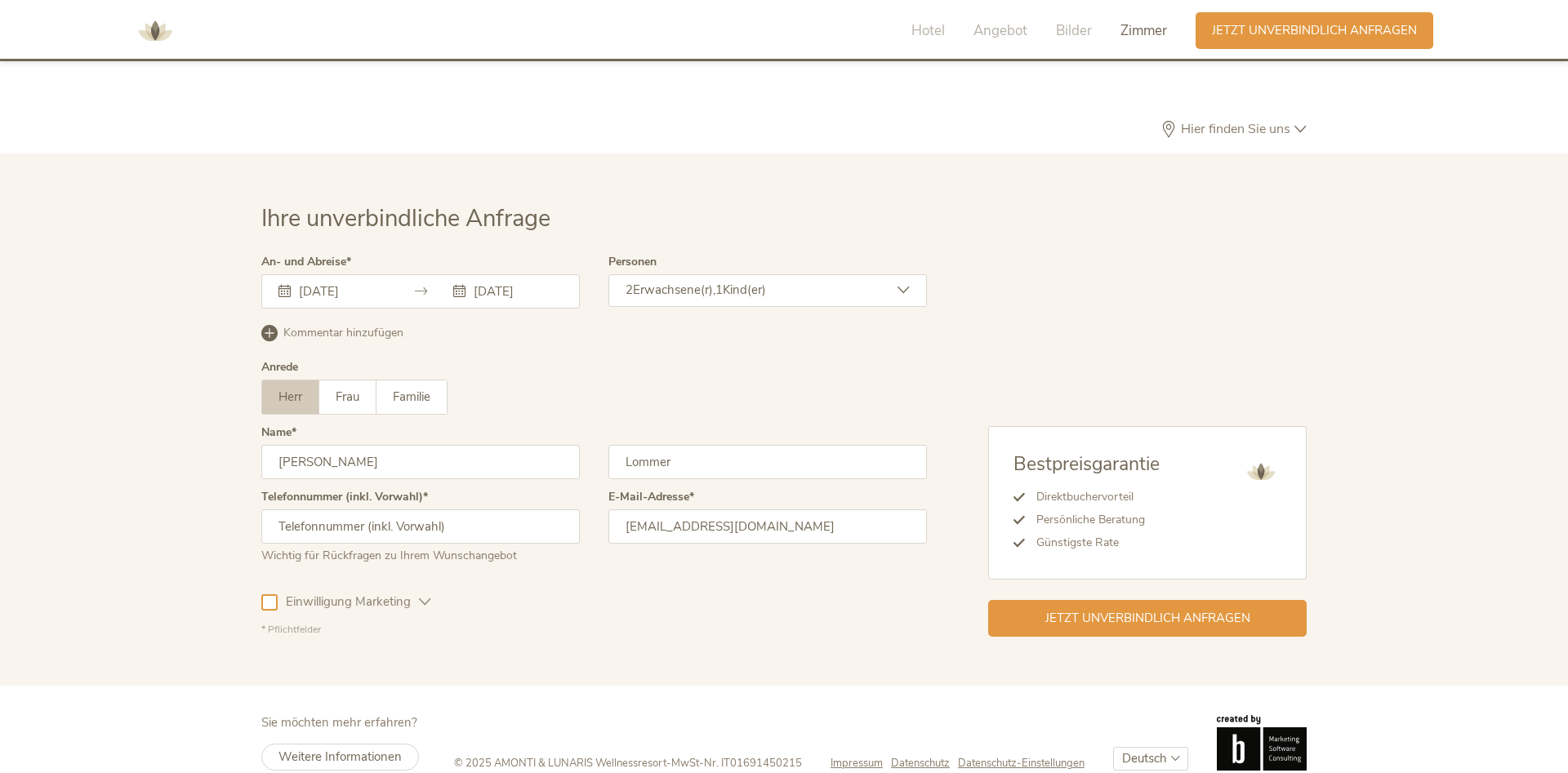
type input "[EMAIL_ADDRESS][DOMAIN_NAME]"
click at [475, 509] on input "text" at bounding box center [420, 526] width 318 height 34
type input "01788607375"
click at [1215, 608] on span "Jetzt unverbindlich anfragen" at bounding box center [1147, 617] width 205 height 17
